Goal: Use online tool/utility: Use online tool/utility

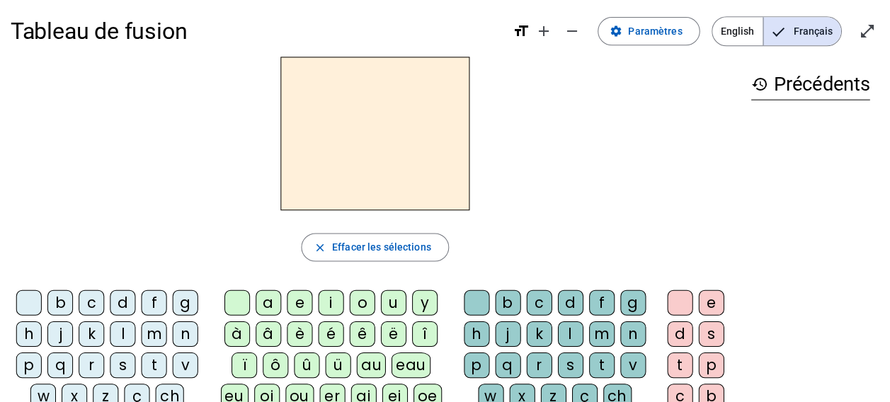
scroll to position [6, 0]
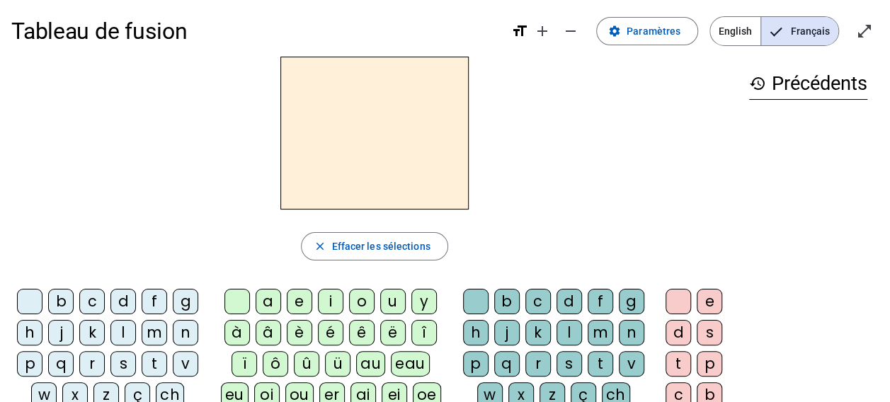
click at [160, 334] on div "m" at bounding box center [155, 333] width 26 height 26
click at [271, 306] on div "a" at bounding box center [269, 302] width 26 height 26
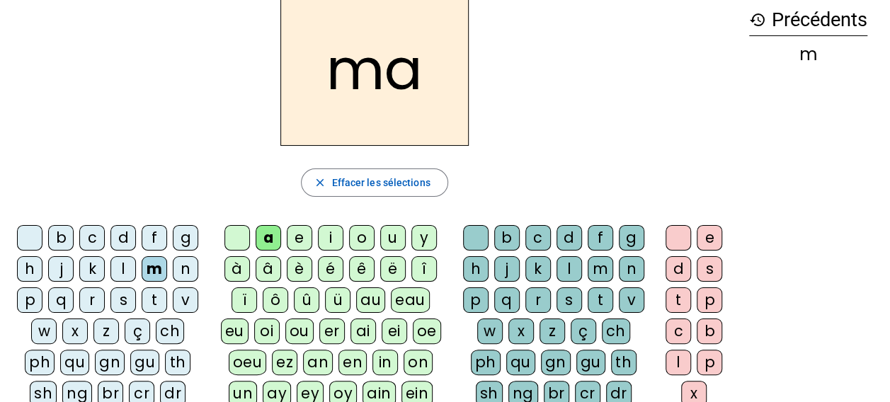
scroll to position [65, 0]
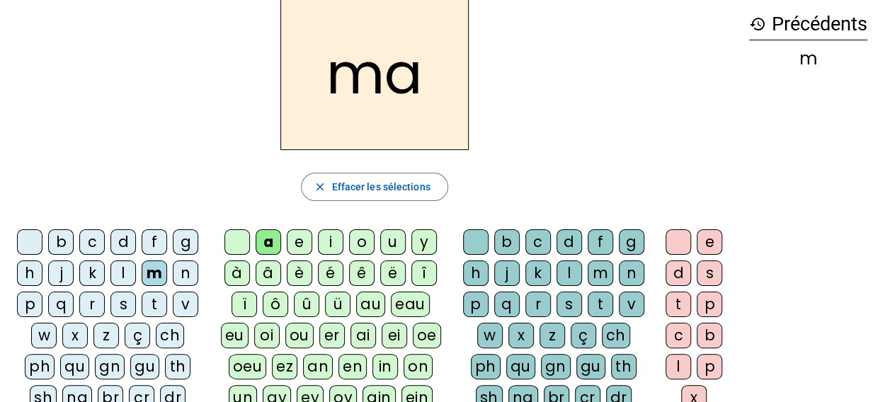
click at [153, 302] on div "t" at bounding box center [155, 305] width 26 height 26
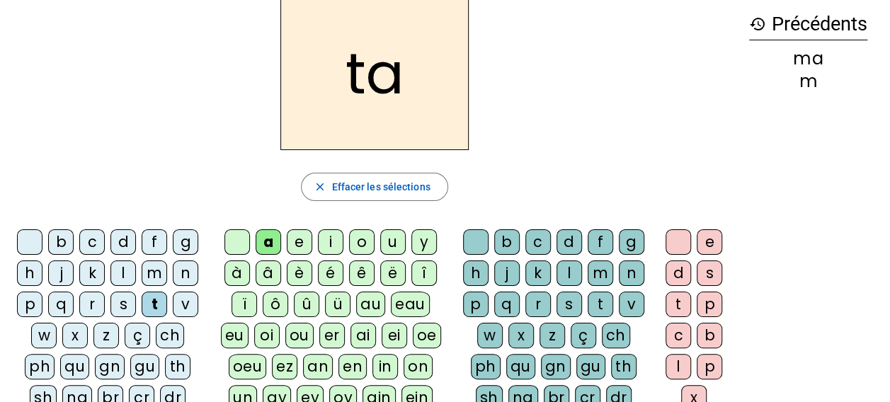
click at [120, 271] on div "l" at bounding box center [124, 274] width 26 height 26
click at [561, 298] on div "s" at bounding box center [570, 305] width 26 height 26
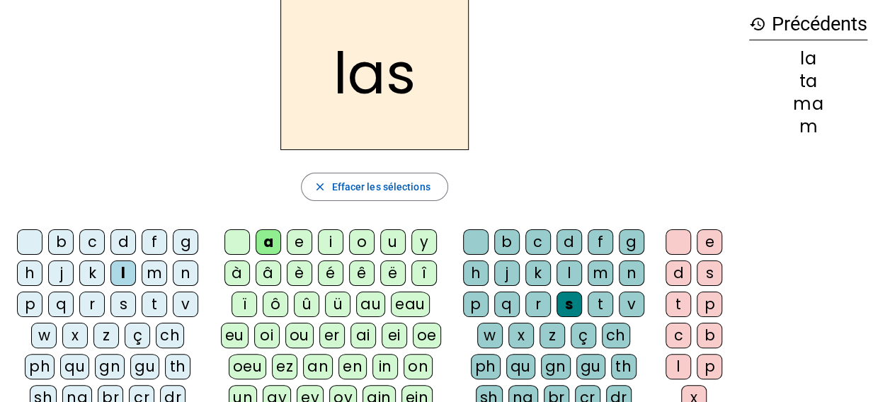
click at [37, 300] on div "p" at bounding box center [30, 305] width 26 height 26
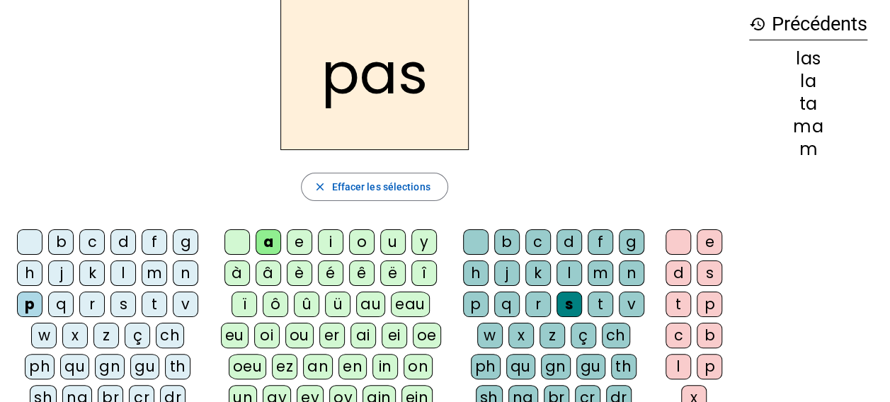
click at [150, 302] on div "t" at bounding box center [155, 305] width 26 height 26
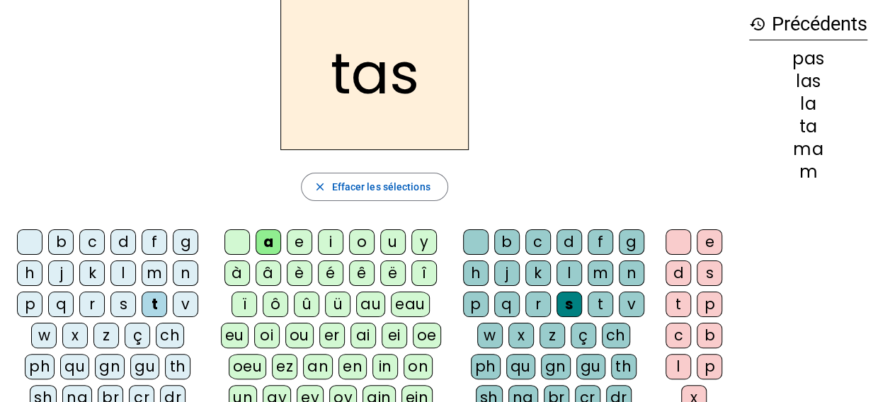
click at [244, 232] on div at bounding box center [238, 243] width 26 height 26
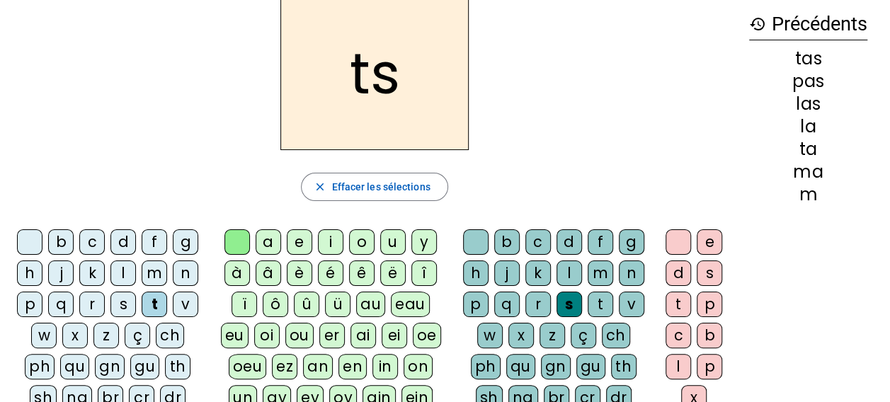
click at [244, 232] on div at bounding box center [238, 243] width 26 height 26
click at [490, 238] on letter-bubble at bounding box center [478, 245] width 31 height 31
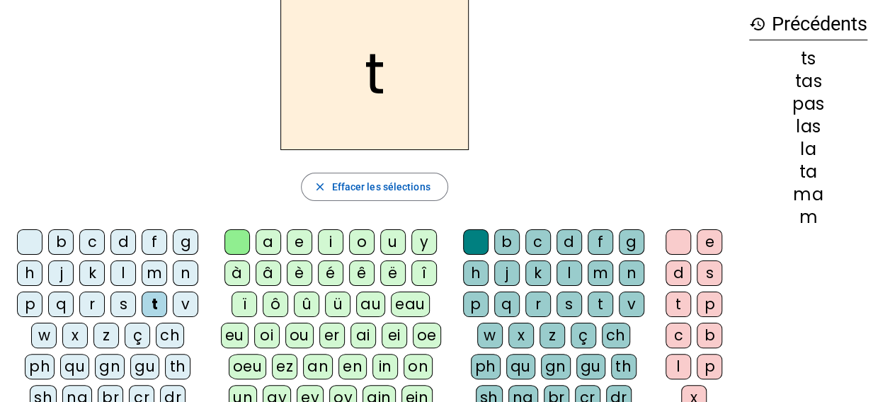
click at [276, 251] on div "a" at bounding box center [269, 243] width 26 height 26
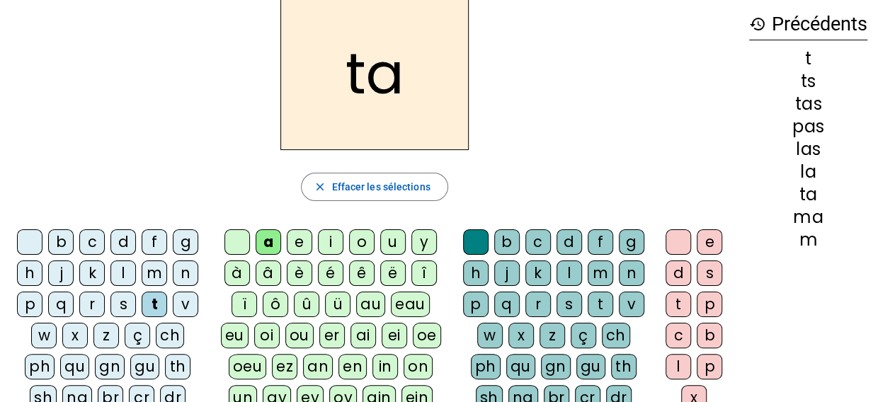
click at [128, 268] on div "l" at bounding box center [124, 274] width 26 height 26
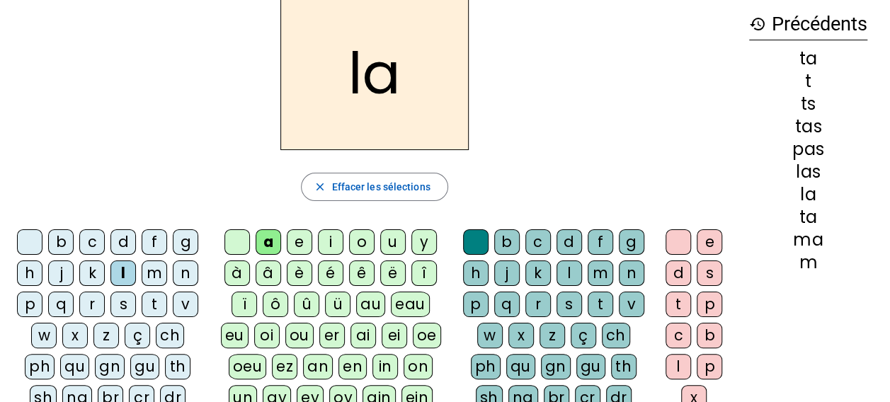
click at [126, 300] on div "s" at bounding box center [124, 305] width 26 height 26
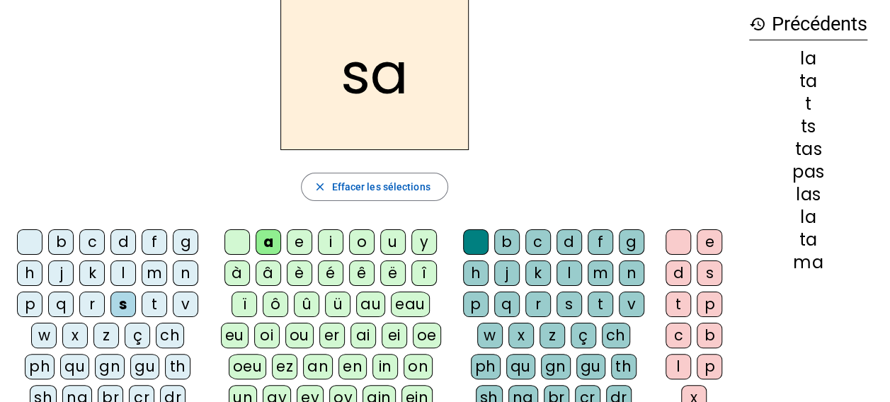
click at [563, 273] on div "l" at bounding box center [570, 274] width 26 height 26
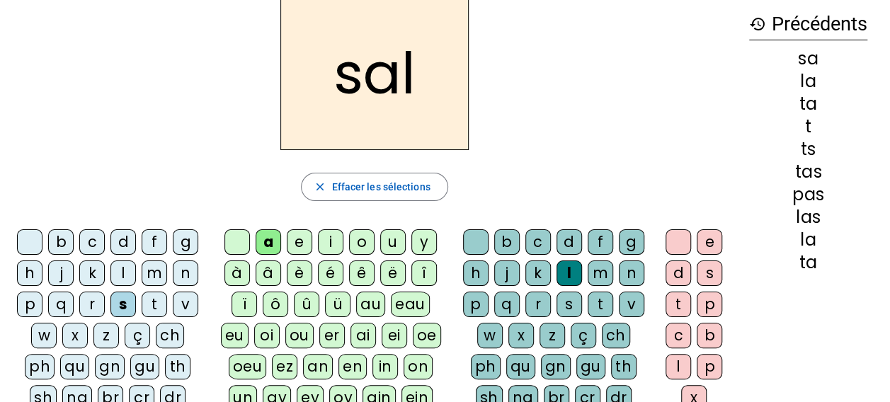
click at [160, 273] on div "m" at bounding box center [155, 274] width 26 height 26
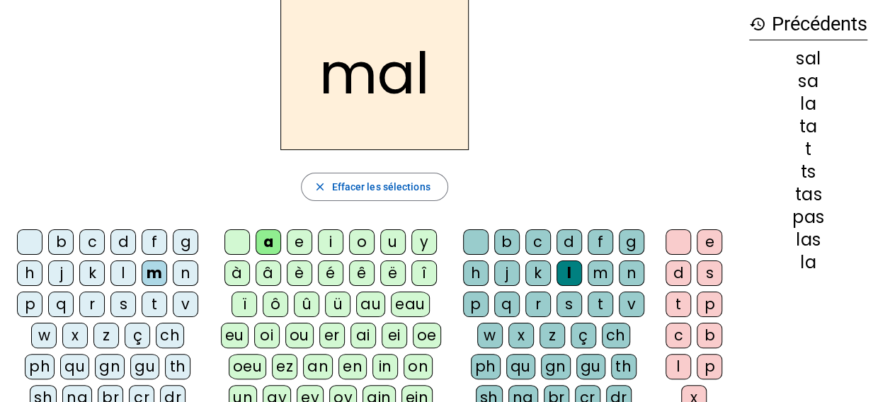
click at [62, 244] on div "b" at bounding box center [61, 243] width 26 height 26
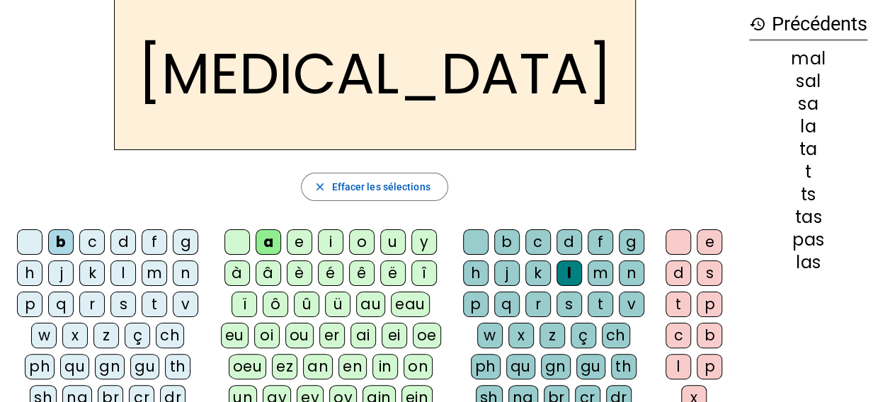
click at [564, 300] on div "s" at bounding box center [570, 305] width 26 height 26
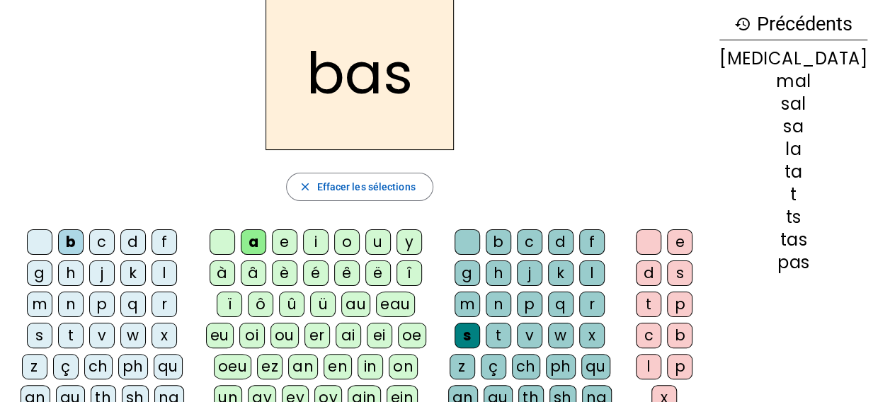
click at [89, 306] on div "p" at bounding box center [102, 305] width 26 height 26
